Goal: Task Accomplishment & Management: Use online tool/utility

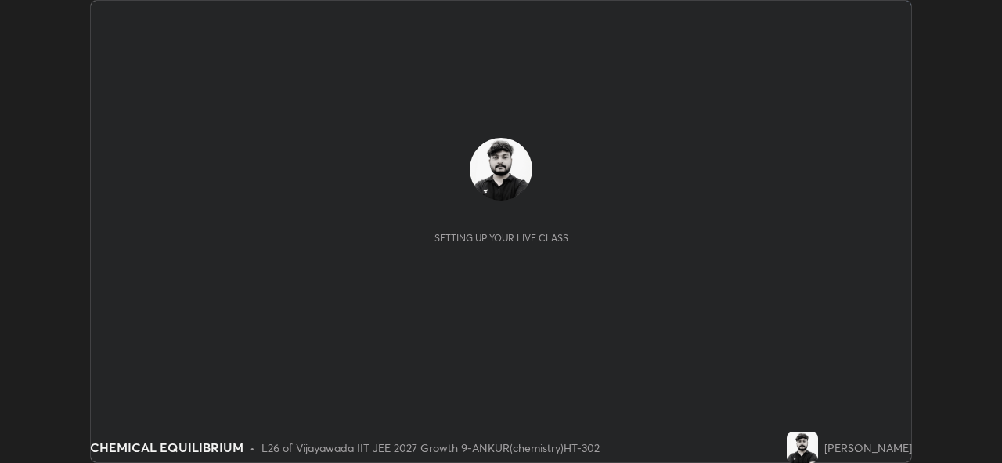
scroll to position [463, 1001]
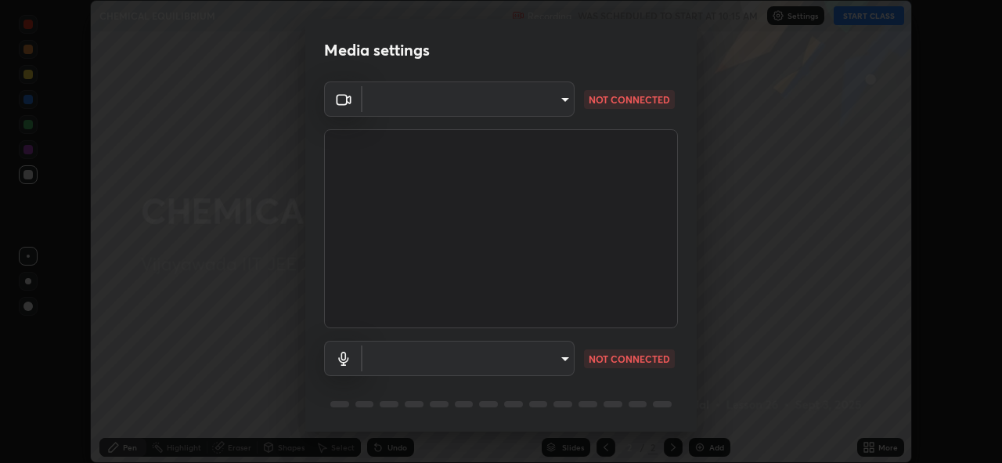
type input "f2f4c46b7381f2a8385fc49892cc2bbd6249a11405e55214713ac641d9d903e6"
type input "default"
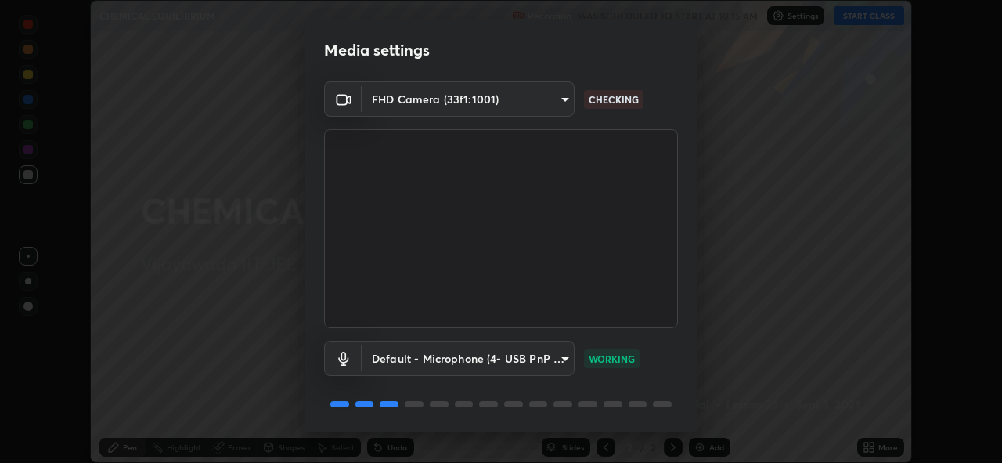
scroll to position [51, 0]
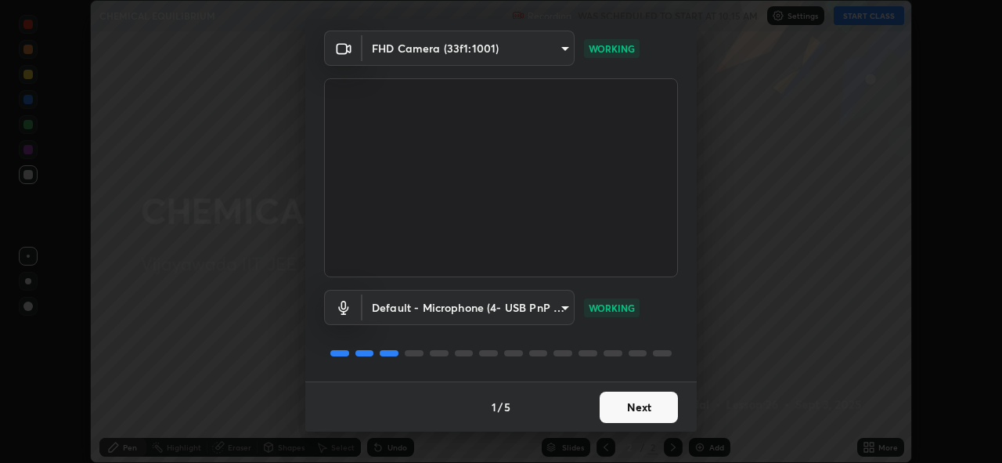
click at [632, 411] on button "Next" at bounding box center [638, 406] width 78 height 31
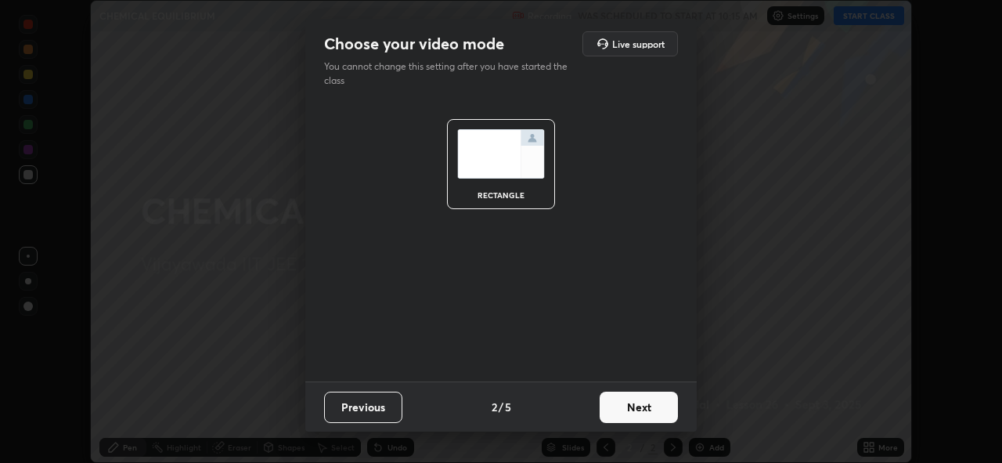
scroll to position [0, 0]
click at [631, 411] on button "Next" at bounding box center [638, 406] width 78 height 31
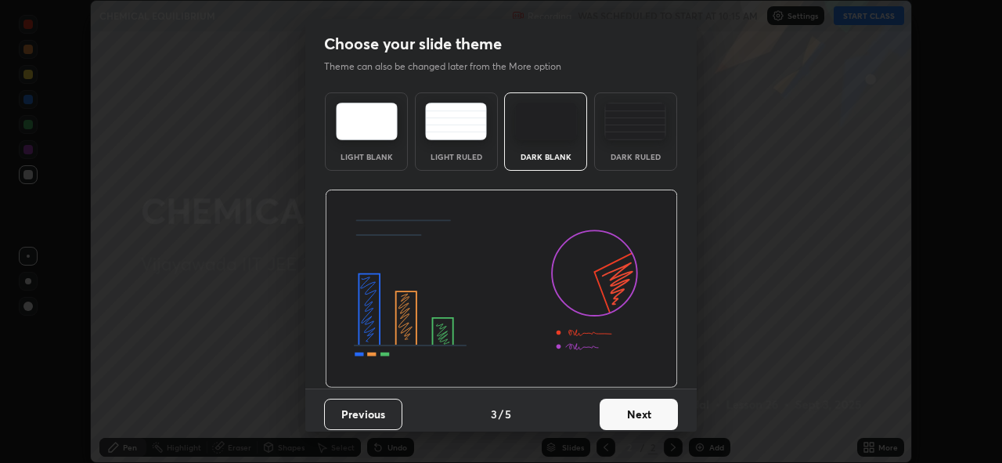
click at [630, 413] on button "Next" at bounding box center [638, 413] width 78 height 31
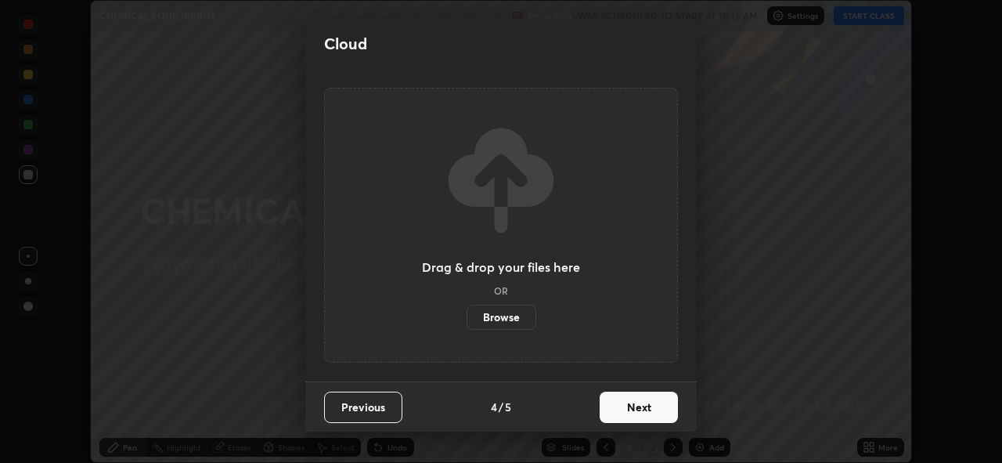
click at [631, 412] on button "Next" at bounding box center [638, 406] width 78 height 31
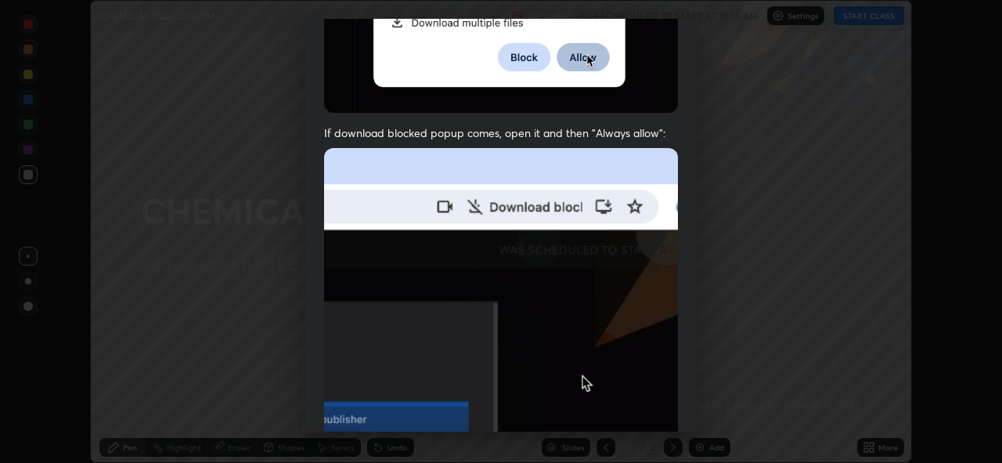
scroll to position [370, 0]
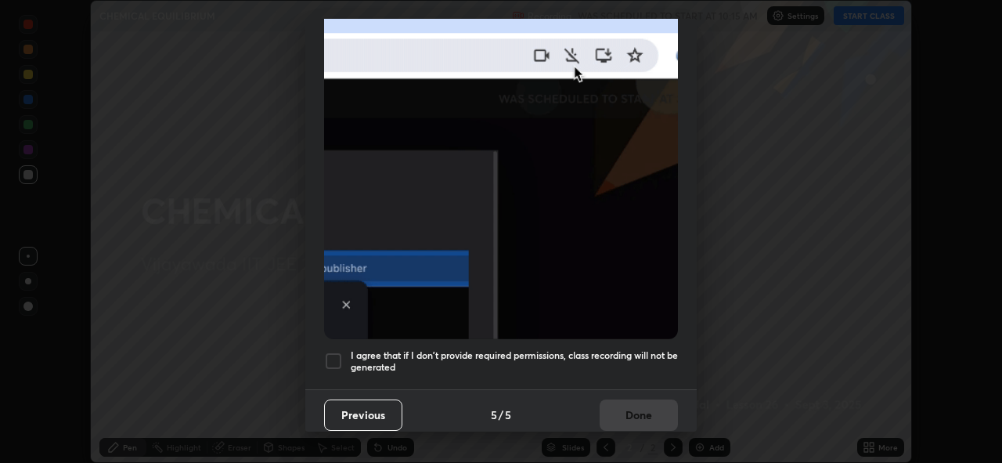
click at [335, 355] on div at bounding box center [333, 360] width 19 height 19
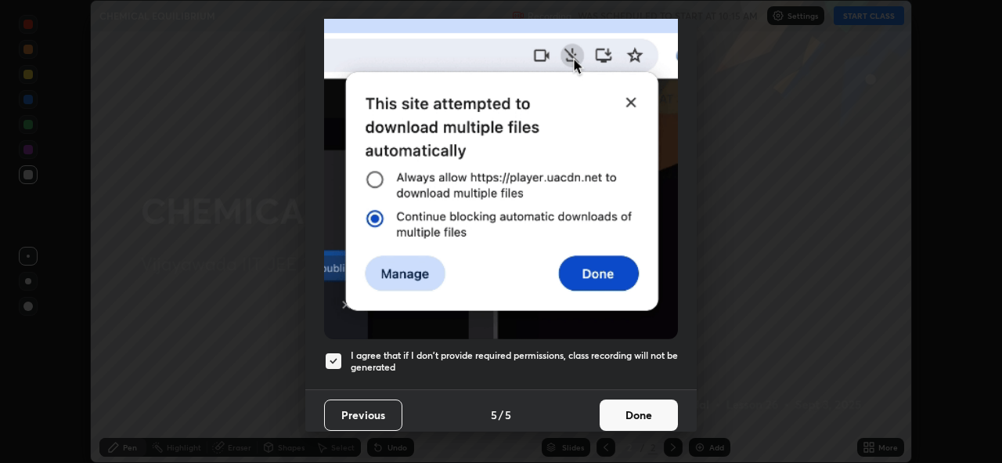
click at [620, 417] on button "Done" at bounding box center [638, 414] width 78 height 31
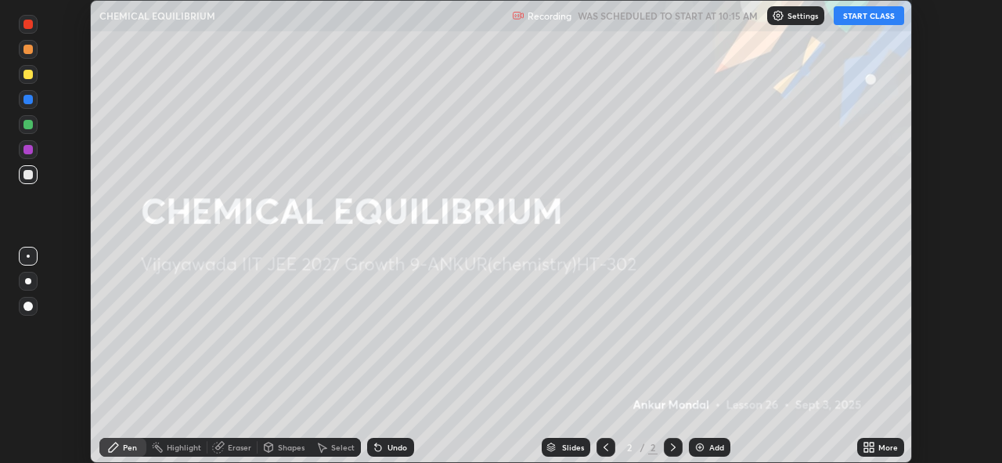
click at [868, 15] on button "START CLASS" at bounding box center [868, 15] width 70 height 19
